Goal: Task Accomplishment & Management: Use online tool/utility

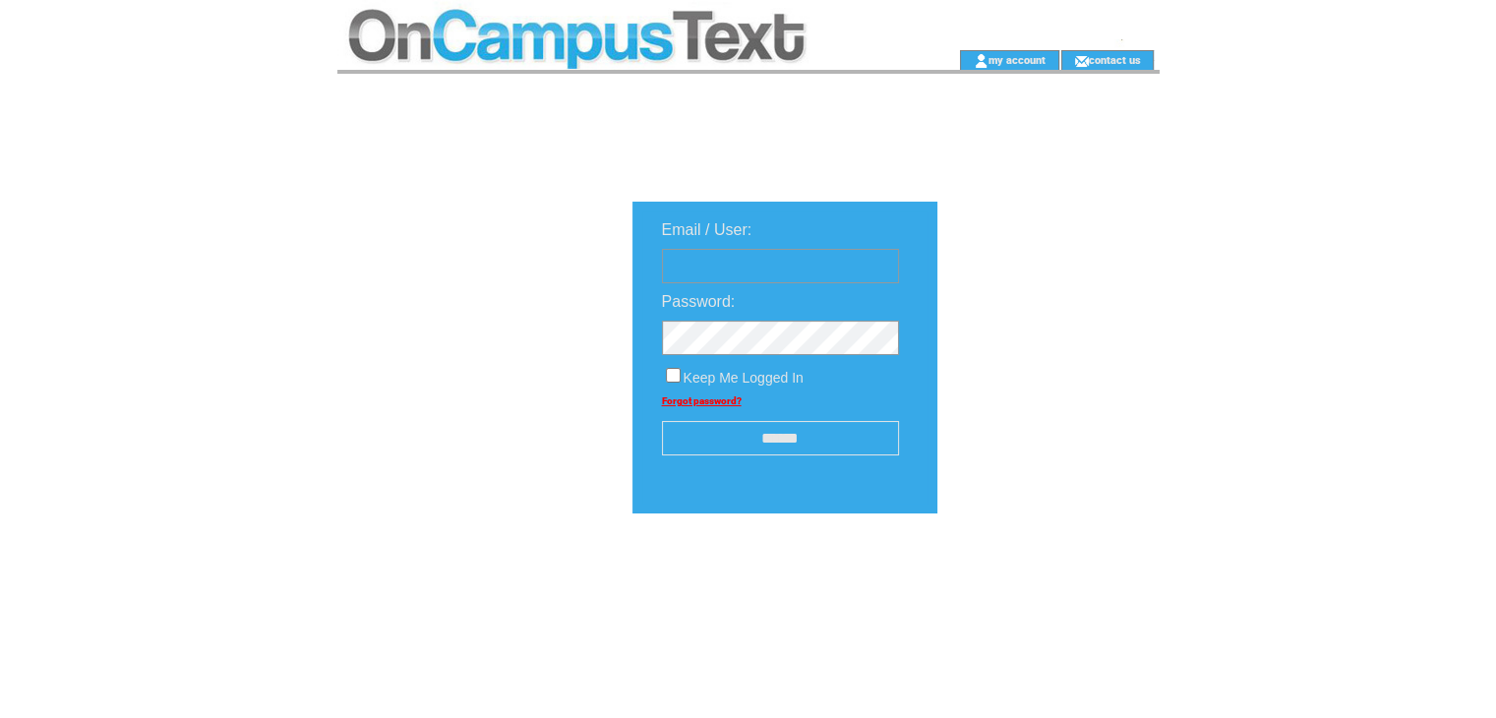
click at [817, 267] on input "text" at bounding box center [780, 266] width 237 height 34
type input "**********"
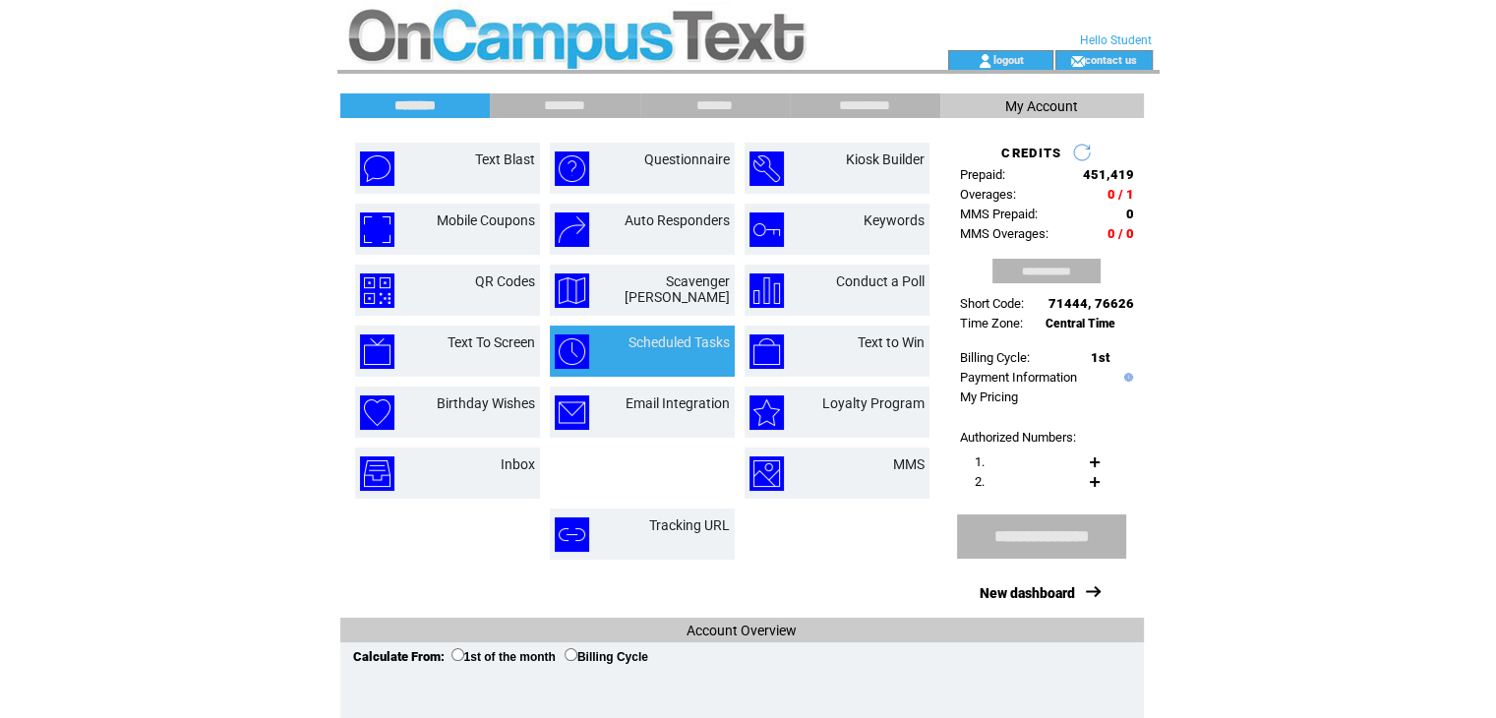
click at [660, 367] on td "Scheduled Tasks" at bounding box center [642, 350] width 185 height 51
click at [657, 342] on link "Scheduled Tasks" at bounding box center [678, 342] width 101 height 16
